Goal: Task Accomplishment & Management: Complete application form

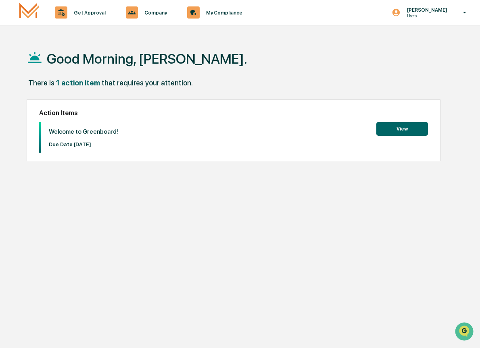
click at [391, 129] on button "View" at bounding box center [402, 129] width 52 height 14
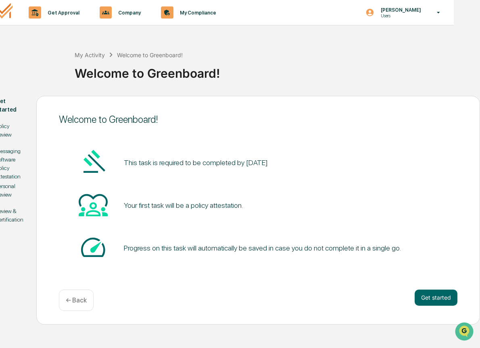
scroll to position [0, 26]
click at [433, 295] on button "Get started" at bounding box center [435, 298] width 43 height 16
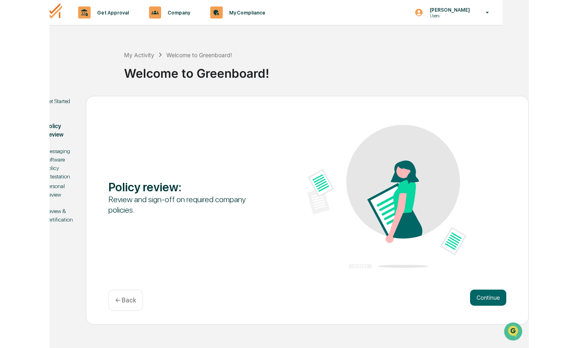
scroll to position [0, 0]
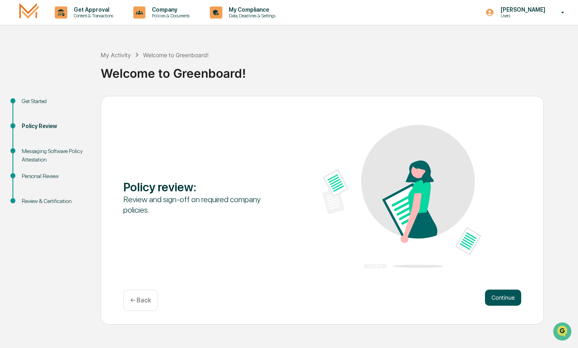
click at [479, 295] on button "Continue" at bounding box center [503, 298] width 36 height 16
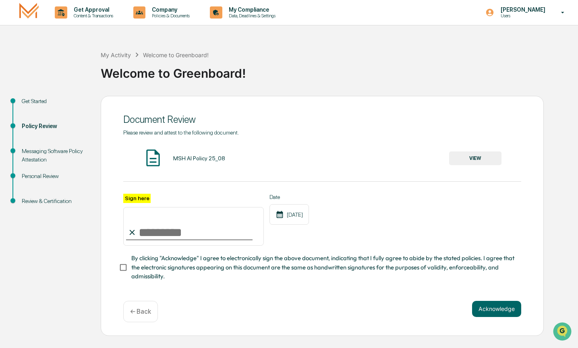
click at [147, 230] on input "Sign here" at bounding box center [193, 226] width 141 height 39
type input "**********"
click at [479, 315] on button "Acknowledge" at bounding box center [496, 309] width 49 height 16
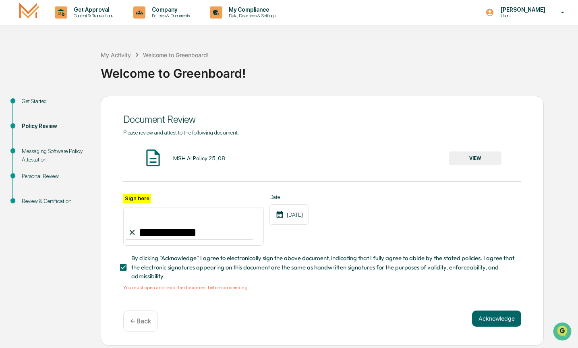
click at [479, 166] on div "MSH AI Policy 25_08 VIEW" at bounding box center [322, 158] width 398 height 21
click at [479, 158] on button "VIEW" at bounding box center [475, 159] width 52 height 14
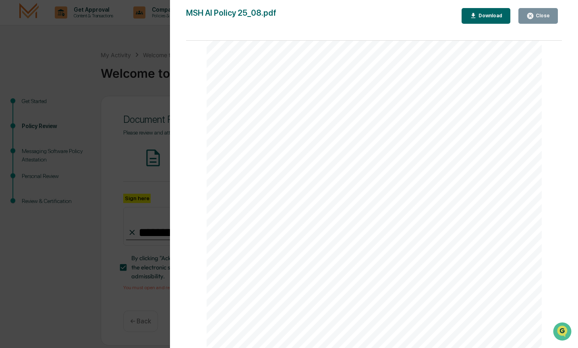
scroll to position [1067, 0]
click at [479, 16] on icon "button" at bounding box center [531, 16] width 6 height 6
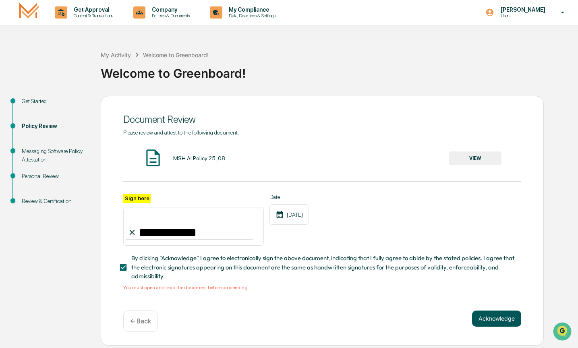
click at [479, 317] on button "Acknowledge" at bounding box center [496, 319] width 49 height 16
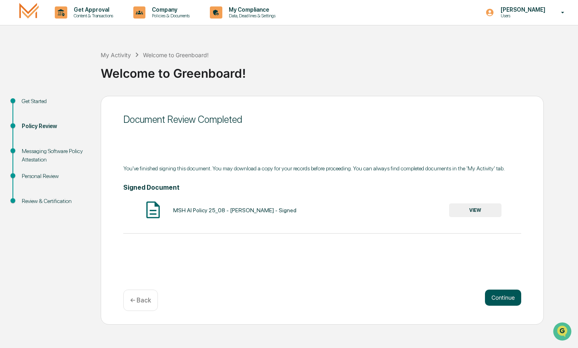
click at [479, 299] on button "Continue" at bounding box center [503, 298] width 36 height 16
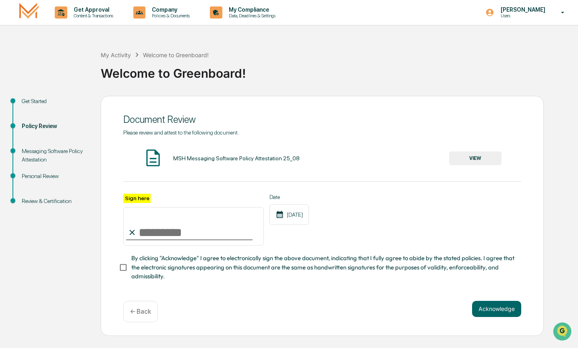
click at [145, 237] on input "Sign here" at bounding box center [193, 226] width 141 height 39
type input "**********"
click at [457, 162] on button "VIEW" at bounding box center [475, 159] width 52 height 14
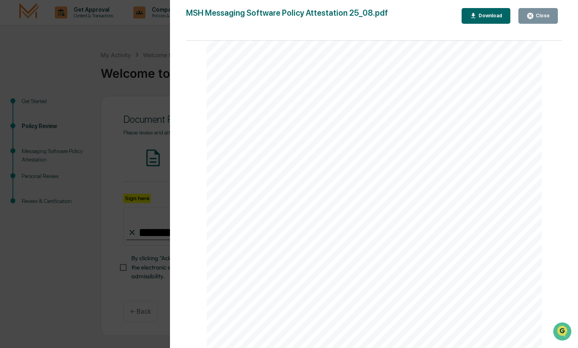
scroll to position [0, 0]
click at [479, 25] on div "MSH Messaging Software Policy Attestation 25_08.pdf Close Download Page 1/3 Mes…" at bounding box center [374, 182] width 376 height 348
click at [479, 18] on div "Close" at bounding box center [543, 16] width 16 height 6
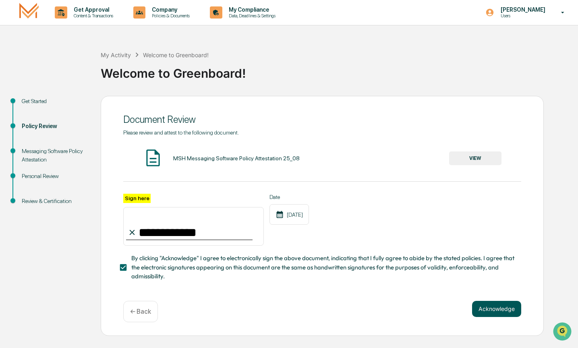
click at [479, 306] on button "Acknowledge" at bounding box center [496, 309] width 49 height 16
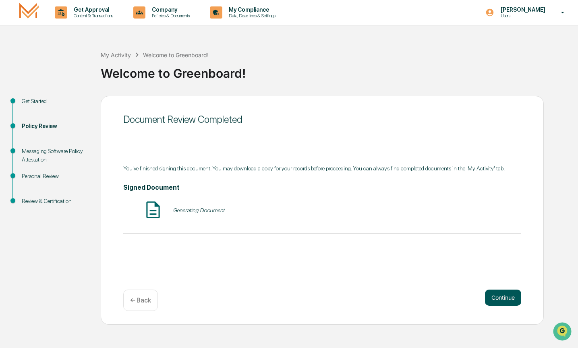
click at [479, 301] on button "Continue" at bounding box center [503, 298] width 36 height 16
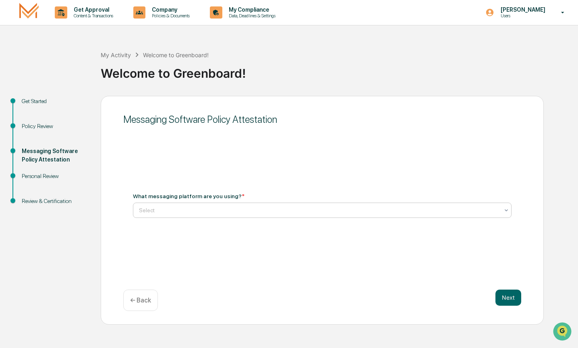
click at [212, 209] on div at bounding box center [319, 210] width 360 height 8
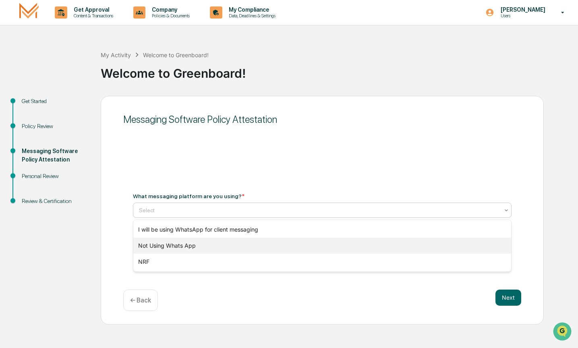
click at [199, 251] on div "Not Using Whats App" at bounding box center [322, 246] width 378 height 16
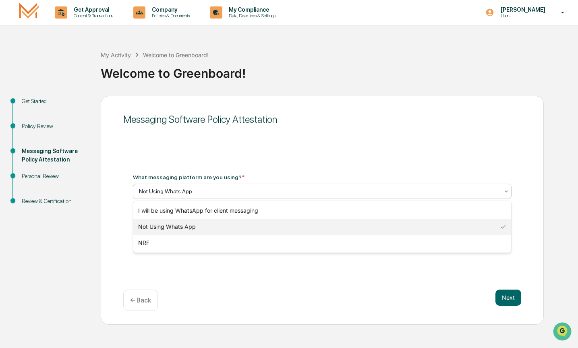
click at [244, 196] on div "Not Using Whats App" at bounding box center [319, 191] width 368 height 11
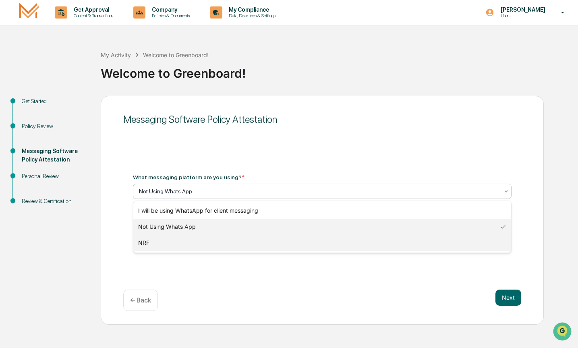
click at [211, 250] on div "NRF" at bounding box center [322, 243] width 378 height 16
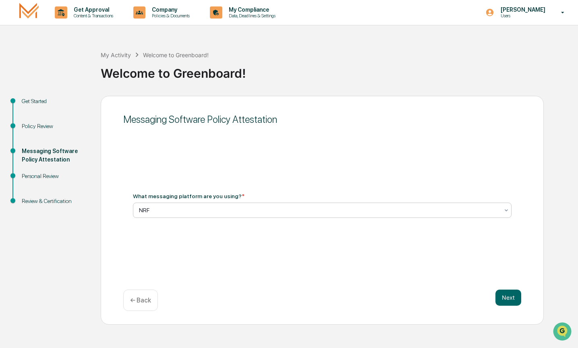
click at [217, 240] on div "Messaging Software Policy Attestation What messaging platform are you using? * …" at bounding box center [322, 210] width 443 height 229
click at [479, 300] on button "Next" at bounding box center [509, 298] width 26 height 16
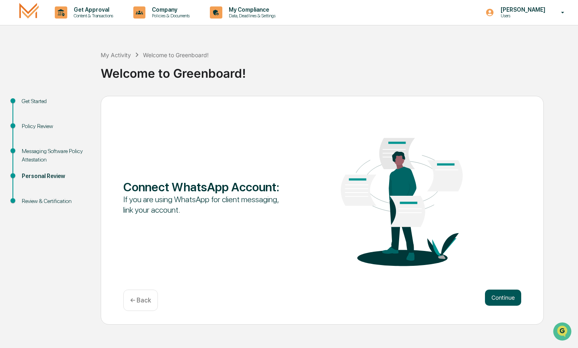
click at [479, 300] on button "Continue" at bounding box center [503, 298] width 36 height 16
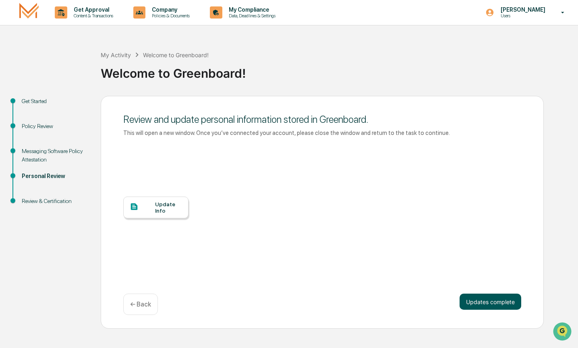
click at [479, 306] on button "Updates complete" at bounding box center [491, 302] width 62 height 16
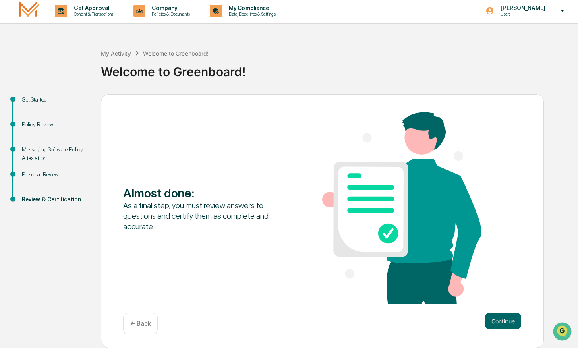
scroll to position [2, 0]
click at [479, 319] on button "Continue" at bounding box center [503, 321] width 36 height 16
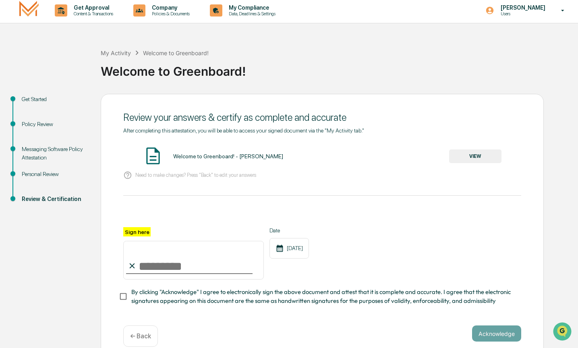
click at [477, 157] on button "VIEW" at bounding box center [475, 157] width 52 height 14
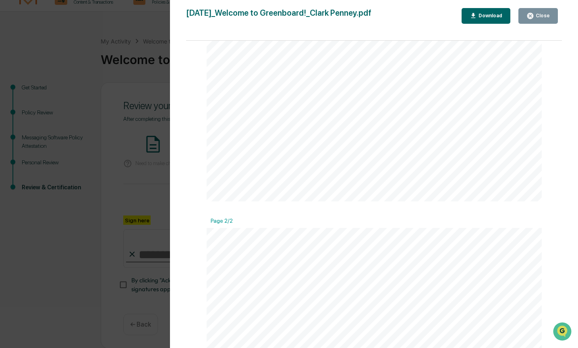
scroll to position [319, 0]
click at [479, 16] on div "Close" at bounding box center [543, 16] width 16 height 6
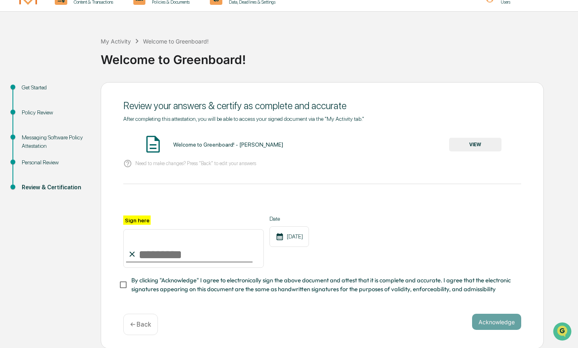
click at [158, 248] on input "Sign here" at bounding box center [193, 248] width 141 height 39
type input "**********"
click at [479, 325] on button "Acknowledge" at bounding box center [496, 322] width 49 height 16
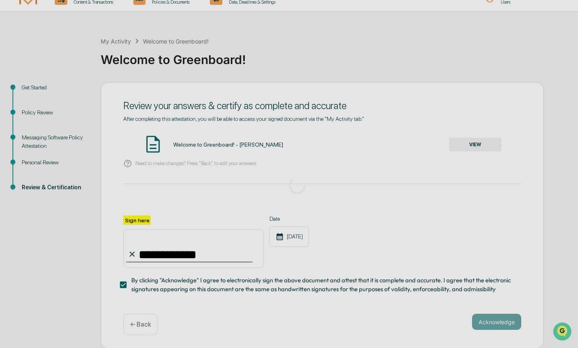
scroll to position [0, 0]
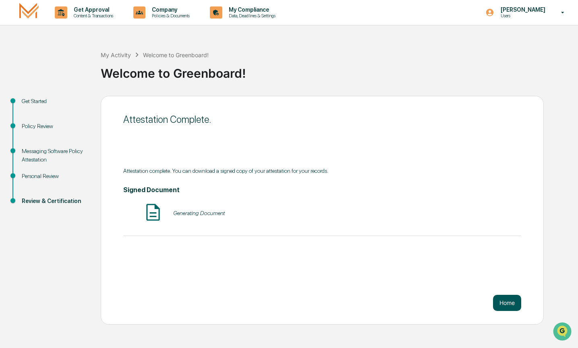
click at [479, 306] on button "Home" at bounding box center [507, 303] width 28 height 16
